Goal: Task Accomplishment & Management: Manage account settings

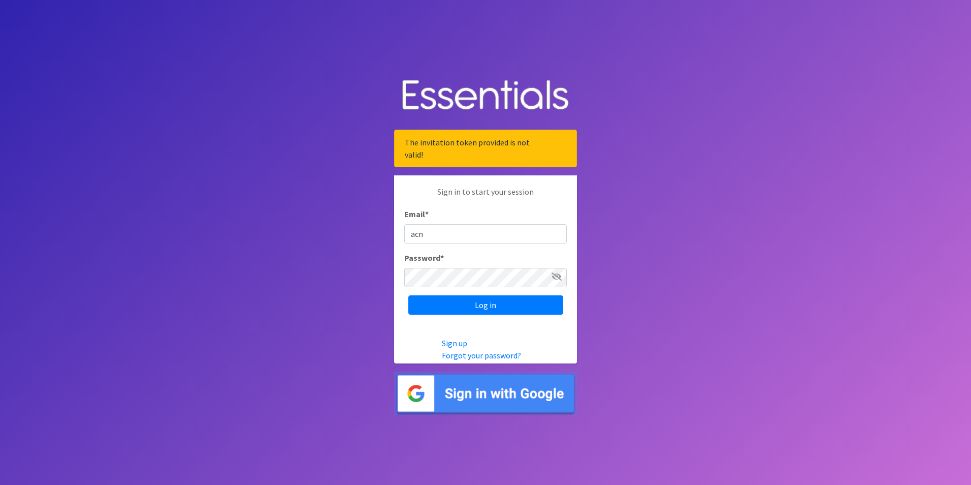
type input "[EMAIL_ADDRESS][DOMAIN_NAME]"
click at [555, 279] on icon at bounding box center [557, 276] width 10 height 8
click at [449, 303] on input "Log in" at bounding box center [485, 304] width 155 height 19
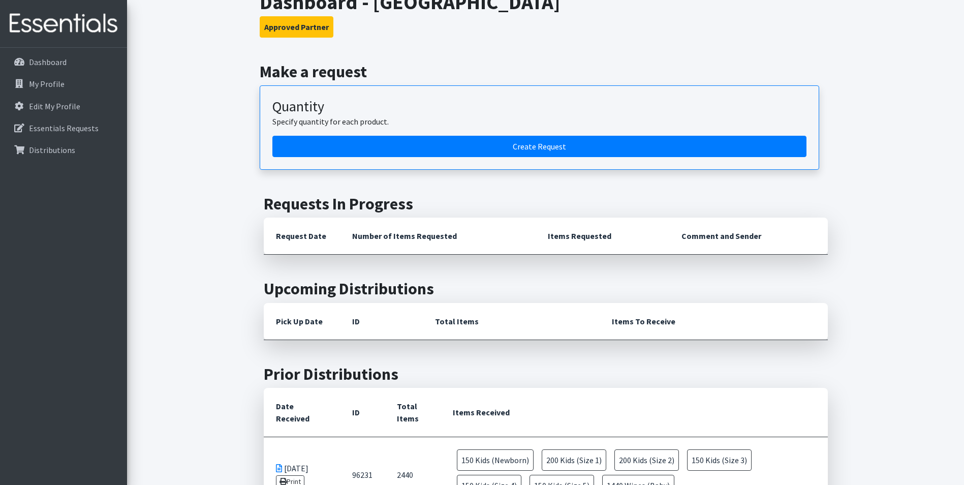
scroll to position [51, 0]
